Goal: Information Seeking & Learning: Learn about a topic

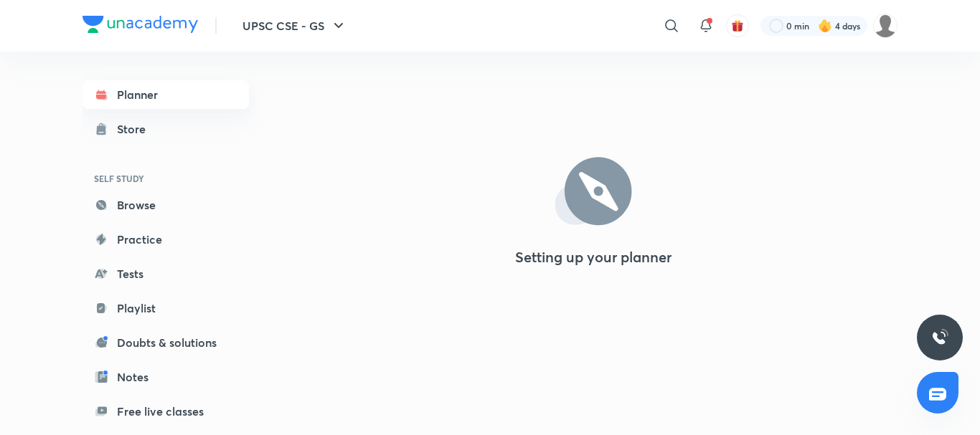
click at [184, 96] on link "Planner" at bounding box center [166, 94] width 166 height 29
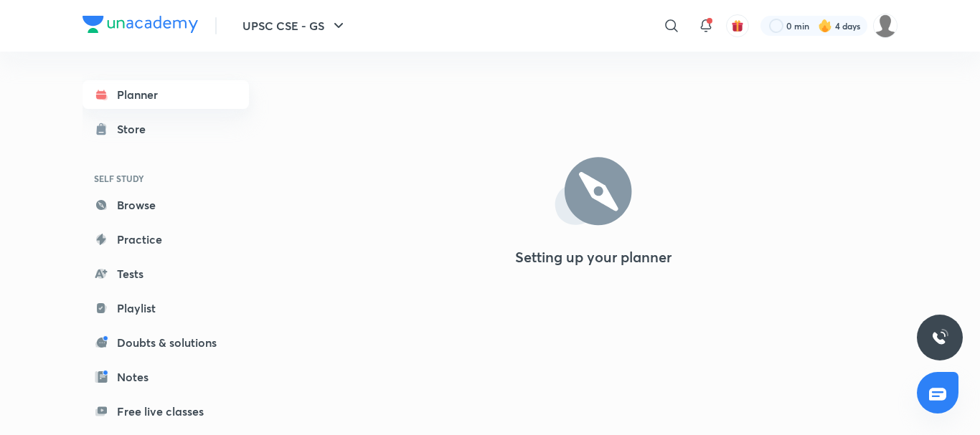
click at [184, 96] on link "Planner" at bounding box center [166, 94] width 166 height 29
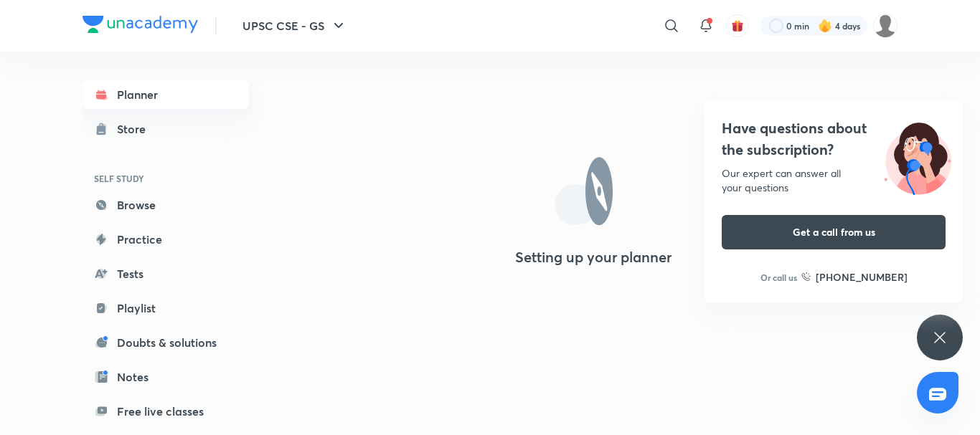
click at [184, 96] on link "Planner" at bounding box center [166, 94] width 166 height 29
click at [941, 339] on icon at bounding box center [939, 337] width 11 height 11
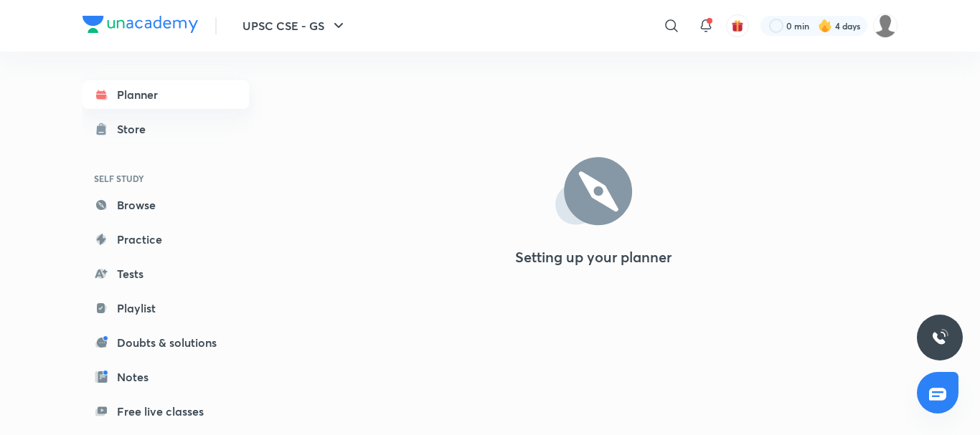
click at [225, 105] on link "Planner" at bounding box center [166, 94] width 166 height 29
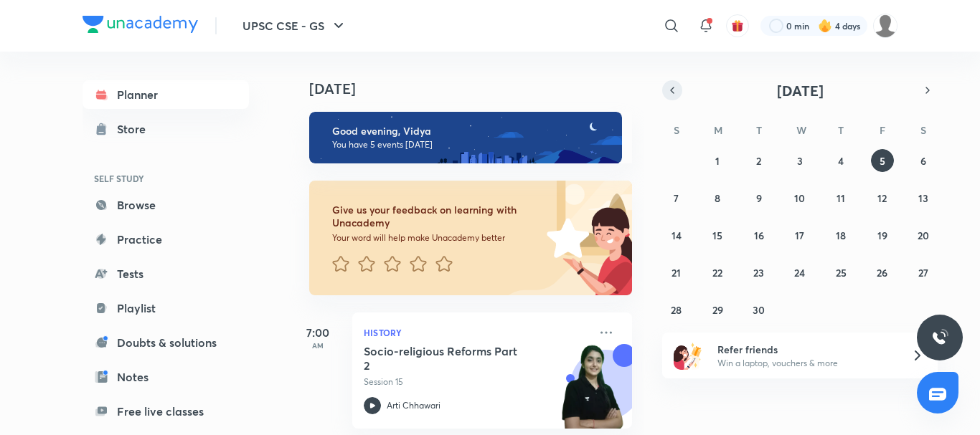
click at [666, 85] on icon "button" at bounding box center [671, 90] width 11 height 13
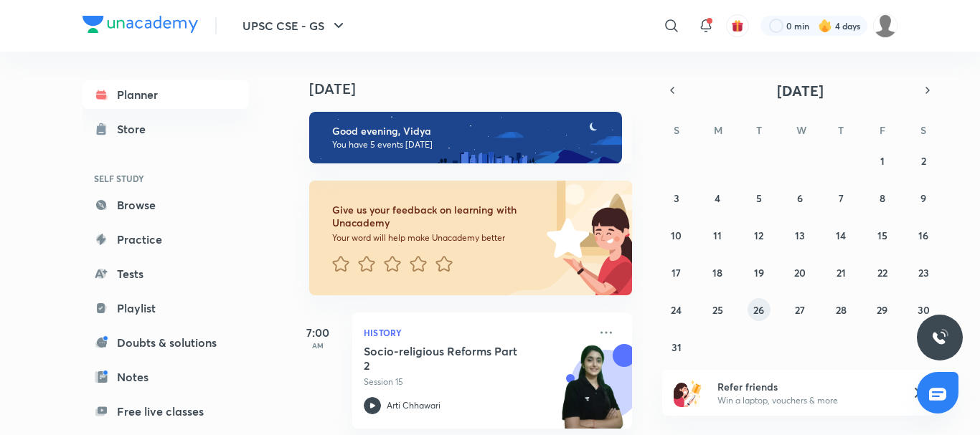
click at [750, 311] on button "26" at bounding box center [759, 309] width 23 height 23
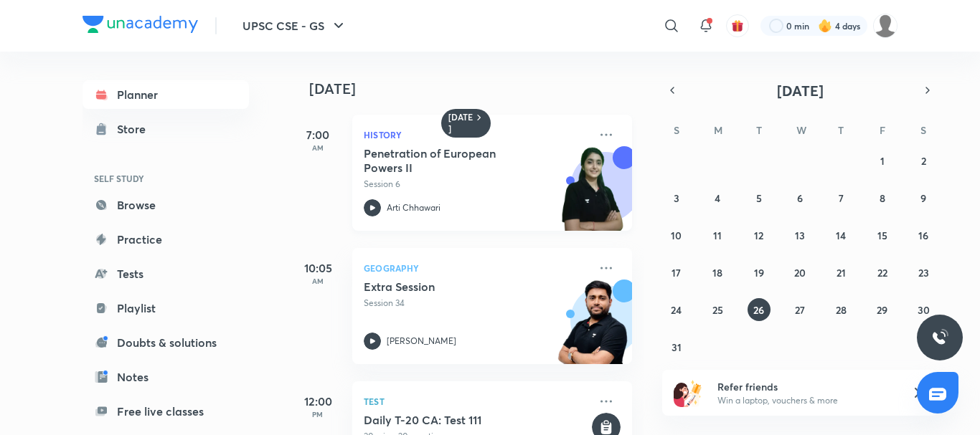
click at [537, 176] on div "Penetration of European Powers II Session 6" at bounding box center [476, 168] width 225 height 44
click at [718, 314] on abbr "25" at bounding box center [717, 310] width 11 height 14
click at [462, 161] on h5 "Penetration of European Powers I" at bounding box center [453, 160] width 179 height 29
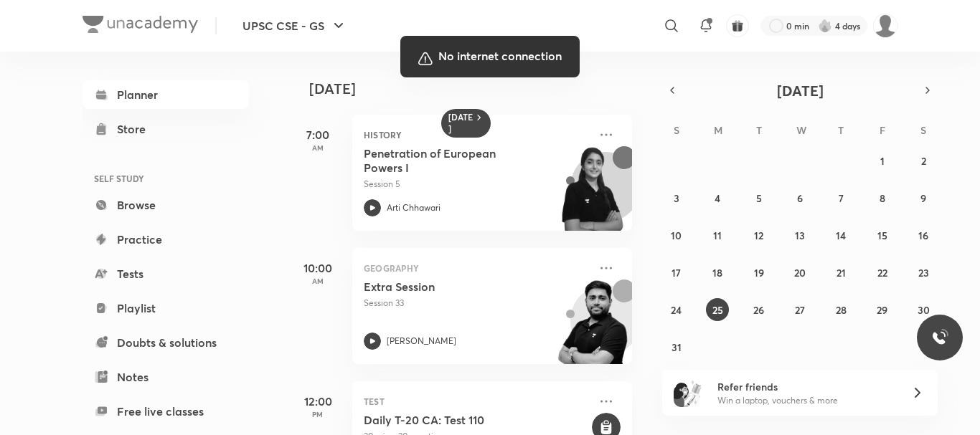
drag, startPoint x: 611, startPoint y: 269, endPoint x: 679, endPoint y: 103, distance: 178.9
click at [628, 178] on div at bounding box center [490, 217] width 980 height 435
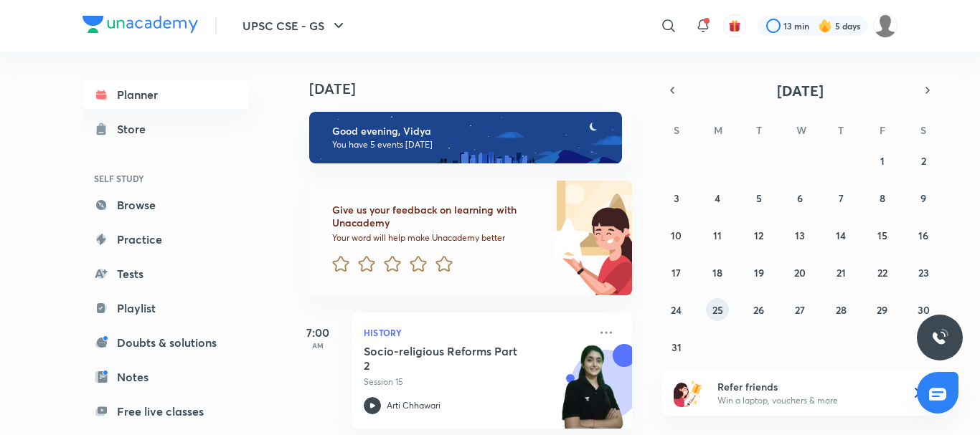
click at [714, 307] on abbr "25" at bounding box center [717, 310] width 11 height 14
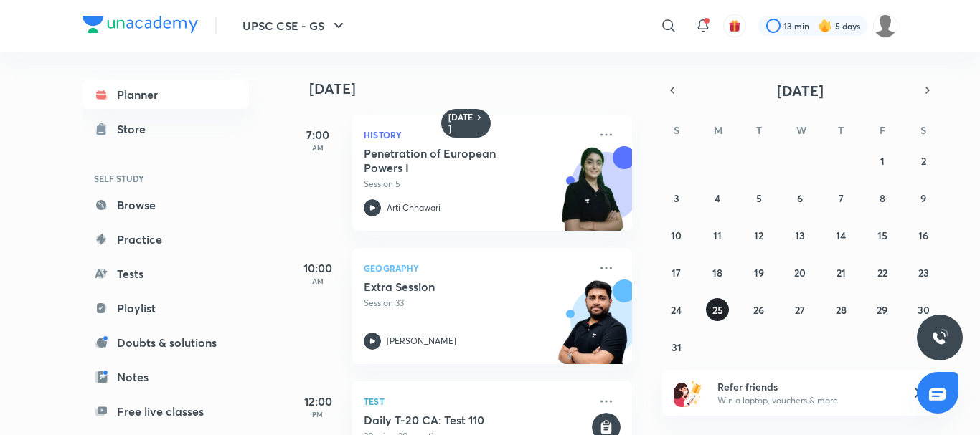
click at [714, 307] on abbr "25" at bounding box center [717, 310] width 11 height 14
click at [449, 161] on h5 "Penetration of European Powers I" at bounding box center [453, 160] width 179 height 29
click at [448, 161] on h5 "Penetration of European Powers I" at bounding box center [453, 160] width 179 height 29
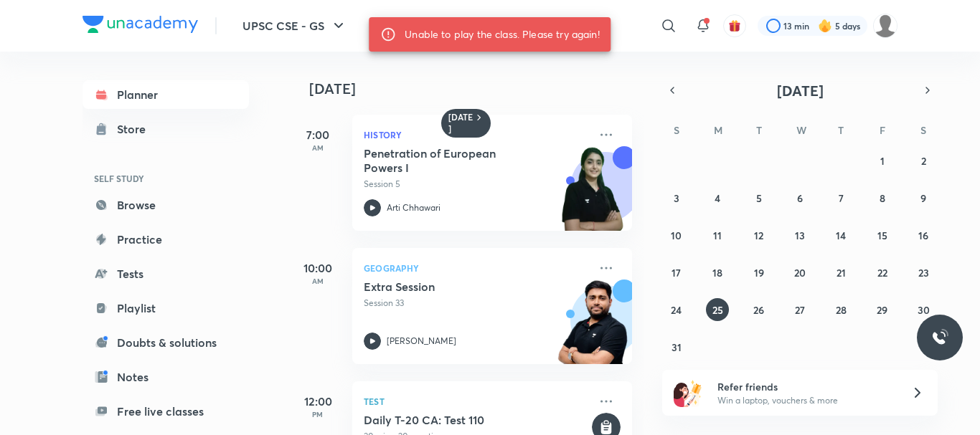
click at [811, 317] on div "27 28 29 30 31 1 2 3 4 5 6 7 8 9 10 11 12 13 14 15 16 17 18 19 20 21 22 23 24 2…" at bounding box center [799, 253] width 275 height 209
click at [803, 314] on abbr "27" at bounding box center [800, 310] width 10 height 14
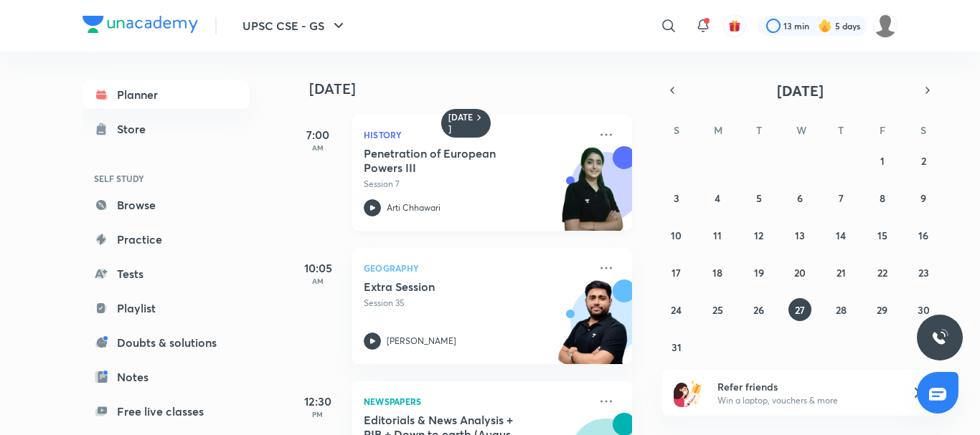
click at [385, 186] on p "Session 7" at bounding box center [476, 184] width 225 height 13
